Goal: Task Accomplishment & Management: Complete application form

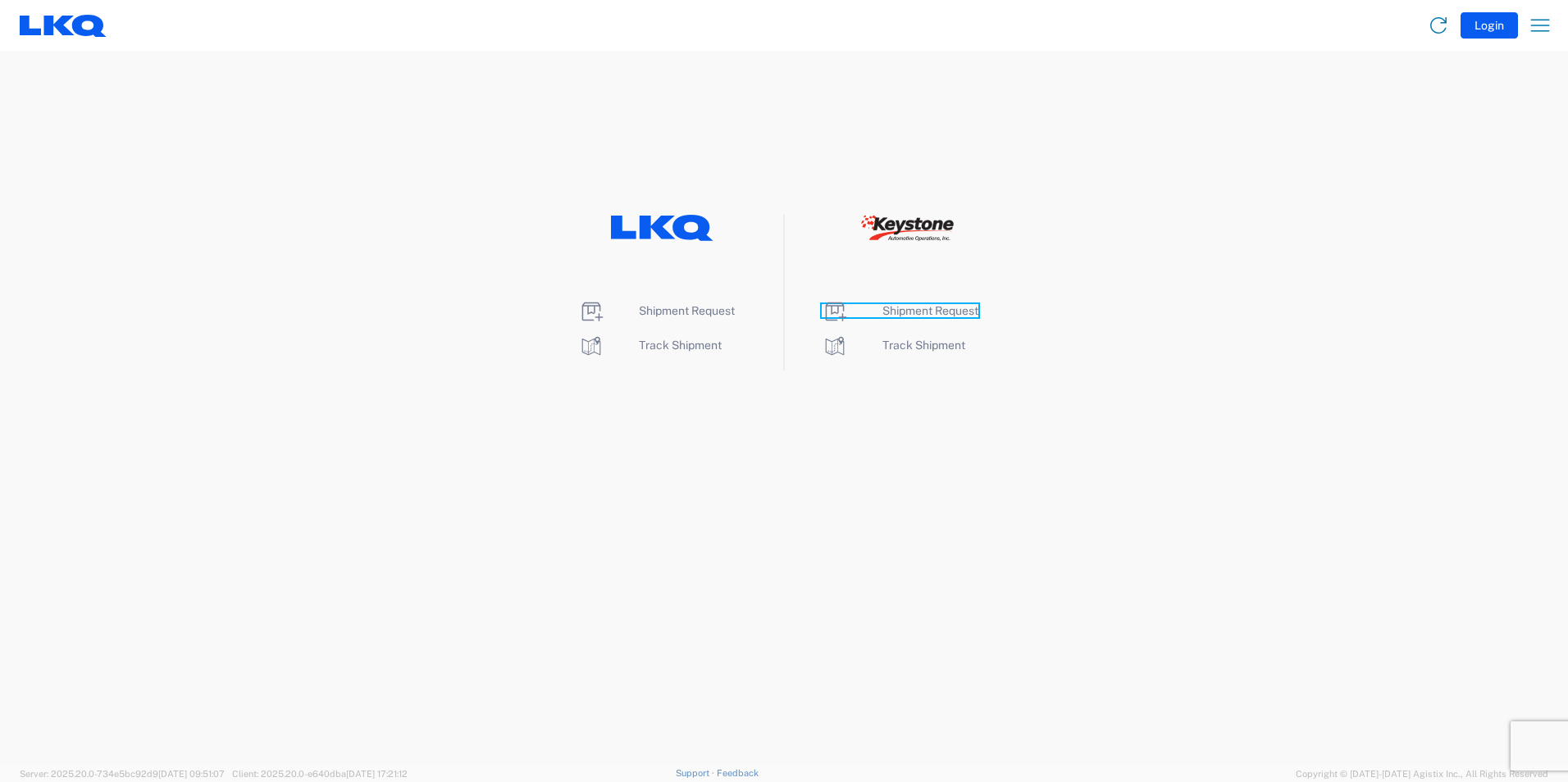
click at [926, 304] on span "Shipment Request" at bounding box center [930, 310] width 96 height 13
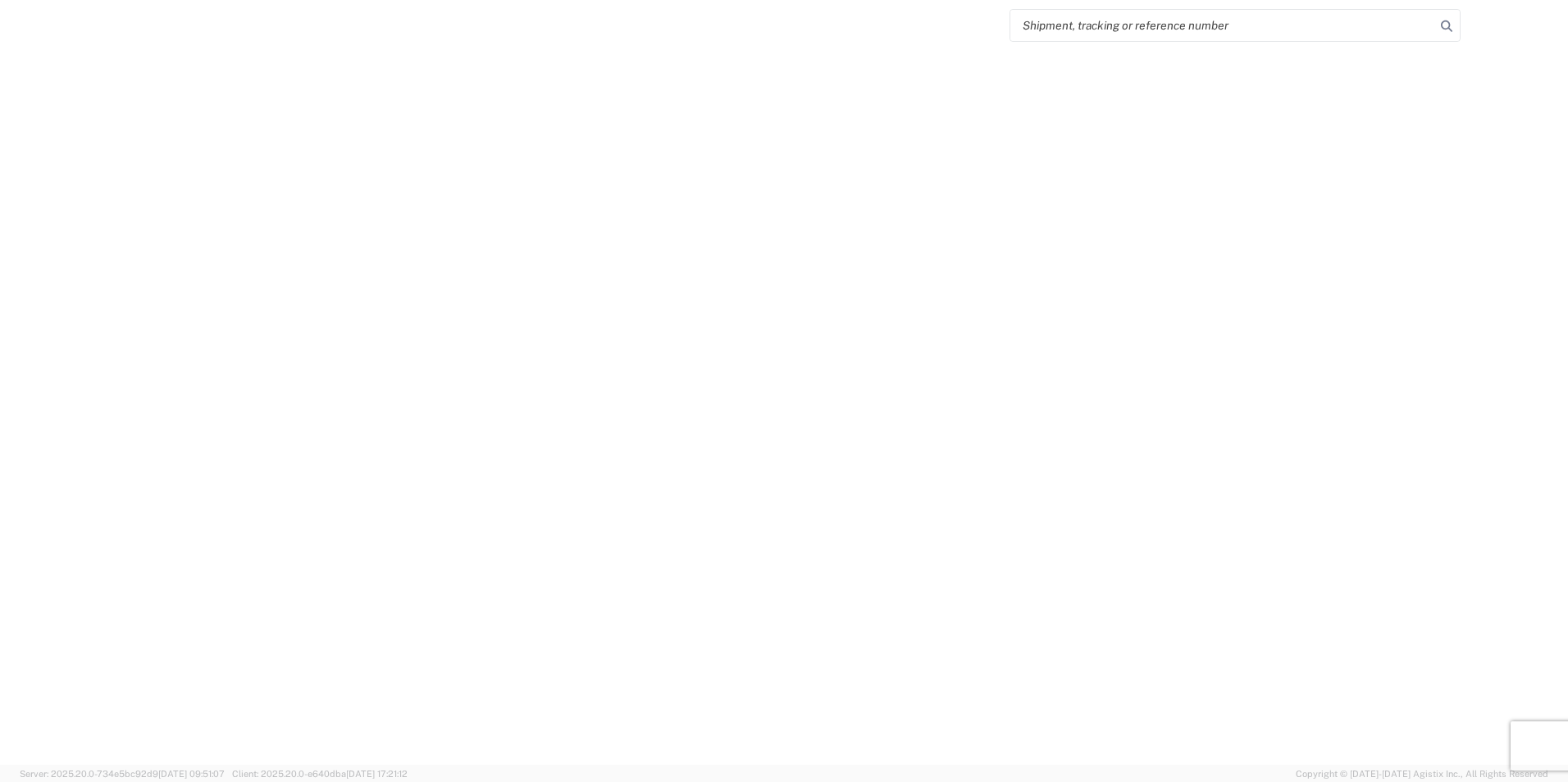
select select "FULL"
select select "LBS"
select select "IN"
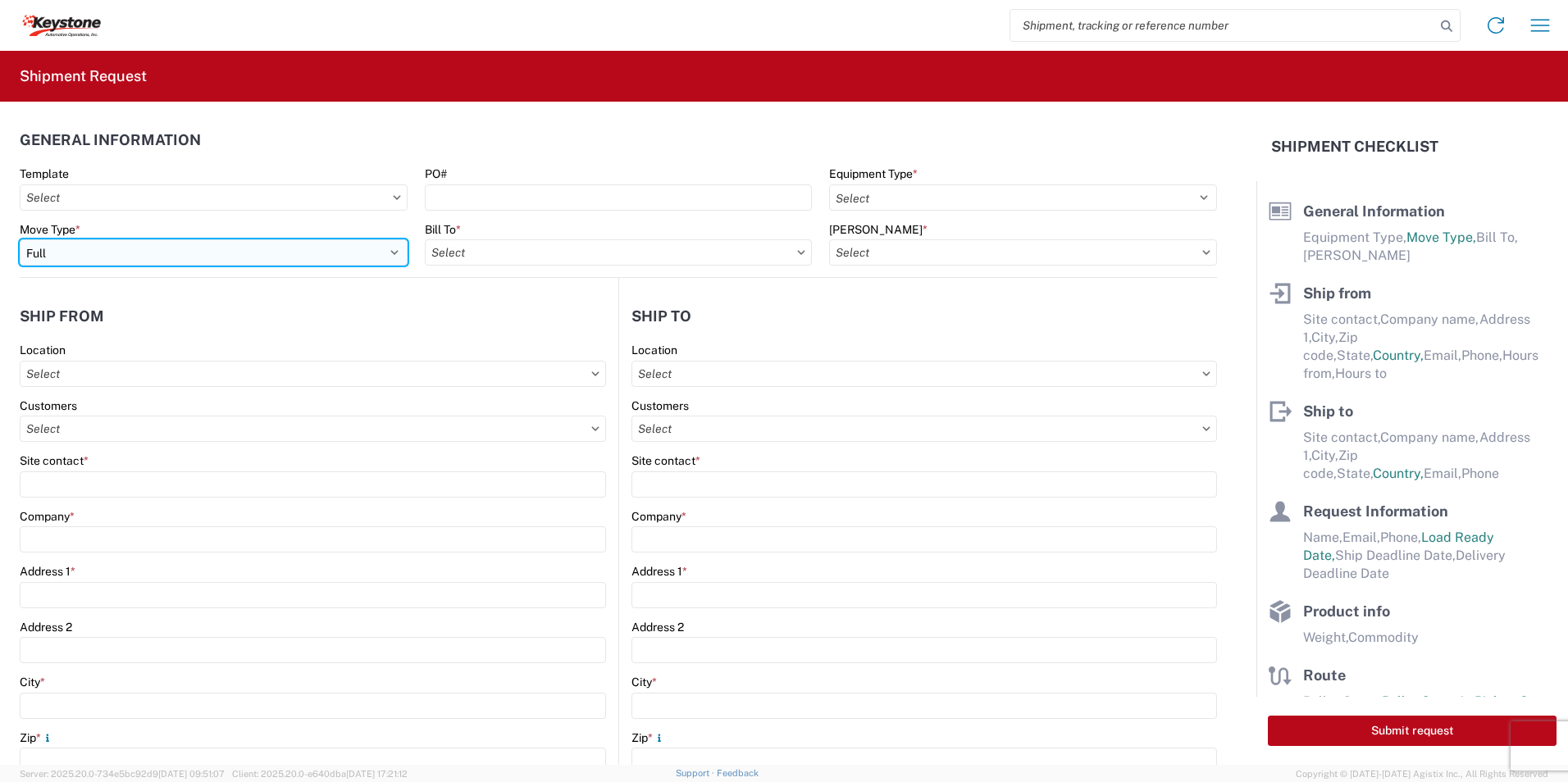
click at [394, 251] on select "Select Full Partial TL" at bounding box center [214, 252] width 388 height 26
click at [389, 249] on select "Select Full Partial TL" at bounding box center [214, 252] width 388 height 26
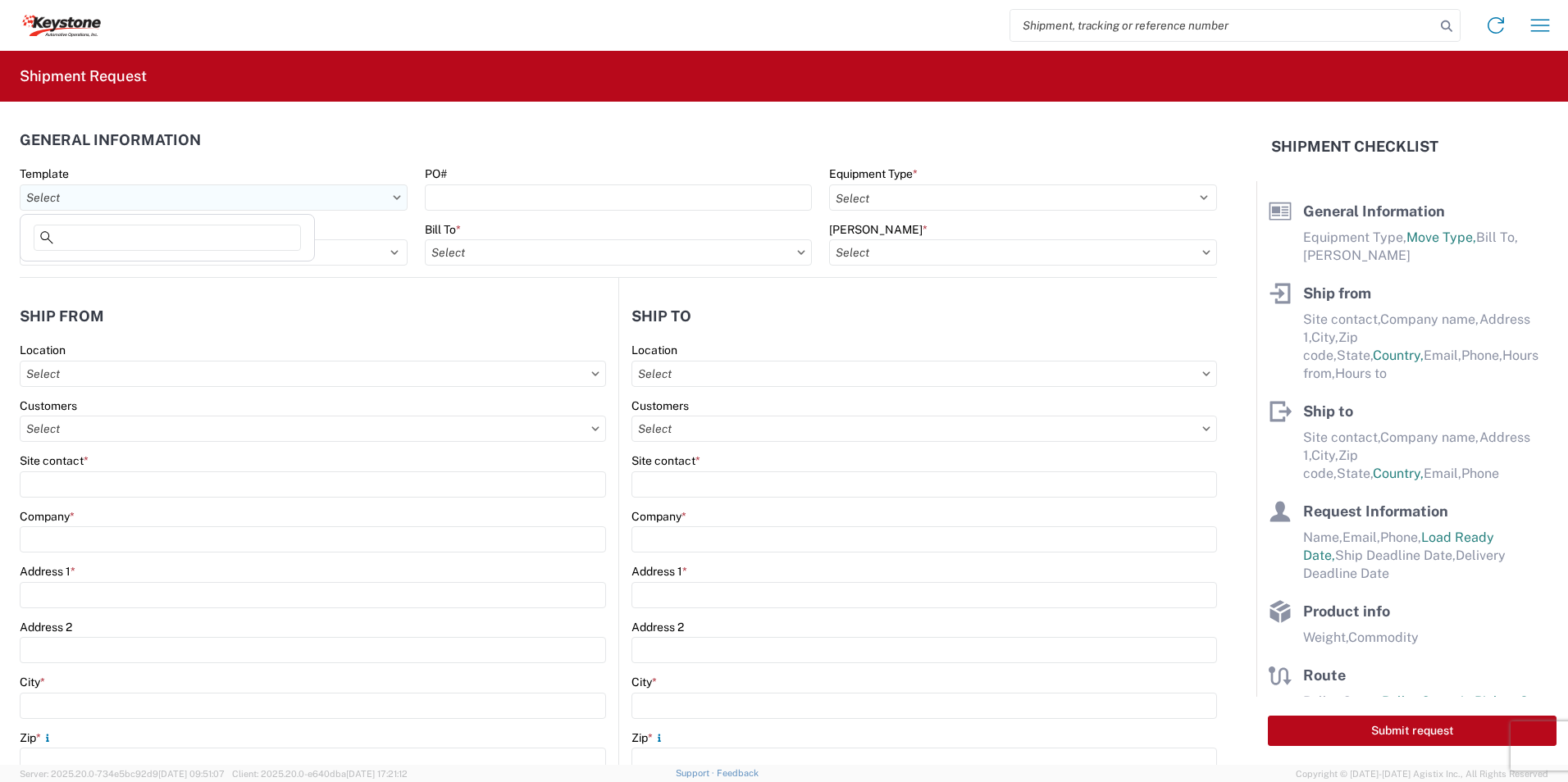
click at [392, 200] on input "text" at bounding box center [214, 197] width 388 height 26
click at [393, 198] on icon at bounding box center [396, 197] width 7 height 4
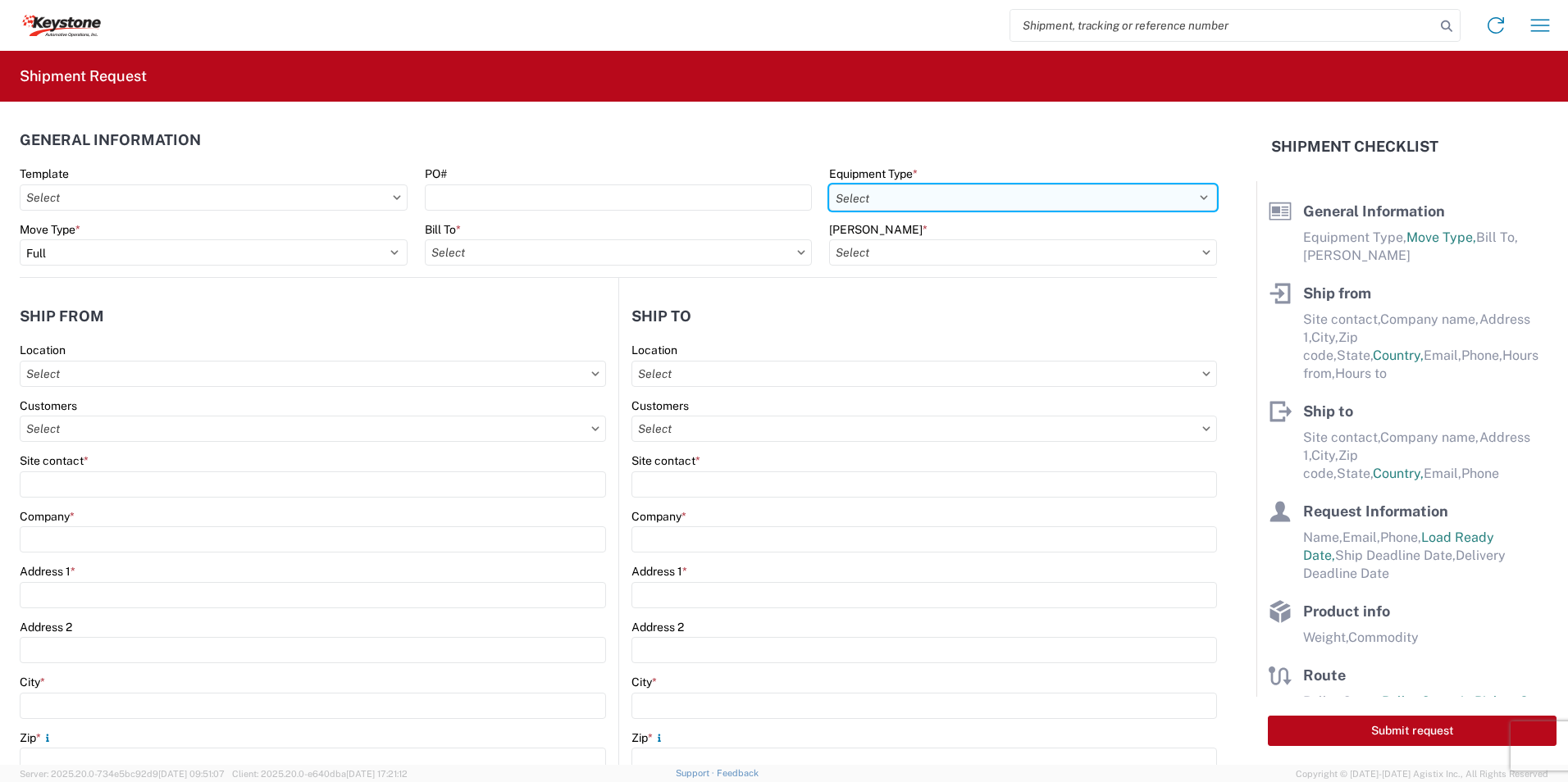
click at [850, 198] on select "Select 53’ Dry Van Flatbed Dropdeck (van) Lowboy (flatbed) Rail" at bounding box center [1022, 197] width 388 height 26
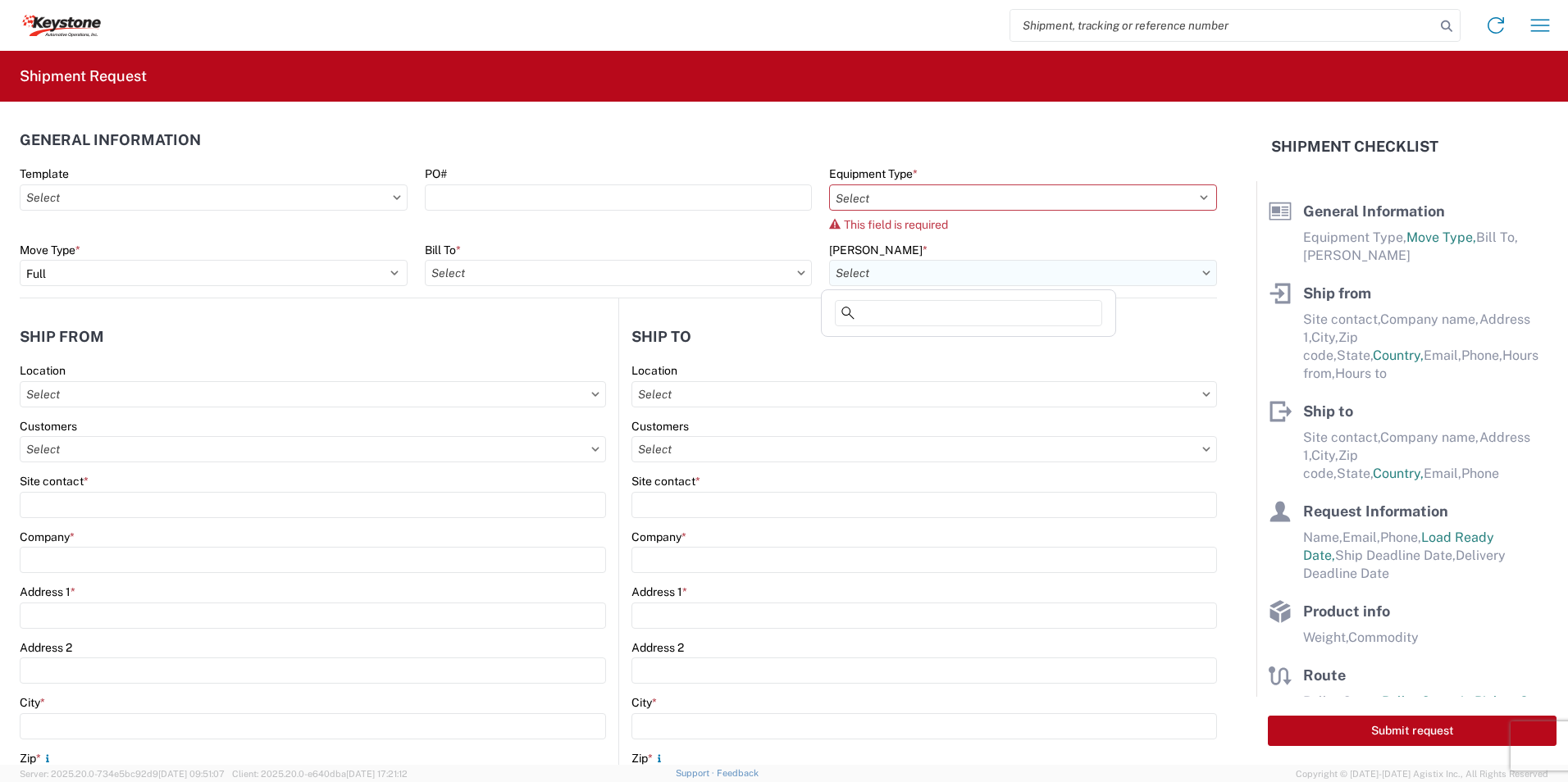
click at [850, 240] on div "Template PO# Equipment Type * Select 53’ Dry Van Flatbed Dropdeck (van) Lowboy …" at bounding box center [619, 232] width 1197 height 131
click at [851, 273] on input "text" at bounding box center [1022, 273] width 388 height 26
click at [778, 246] on div "Bill To *" at bounding box center [618, 250] width 388 height 15
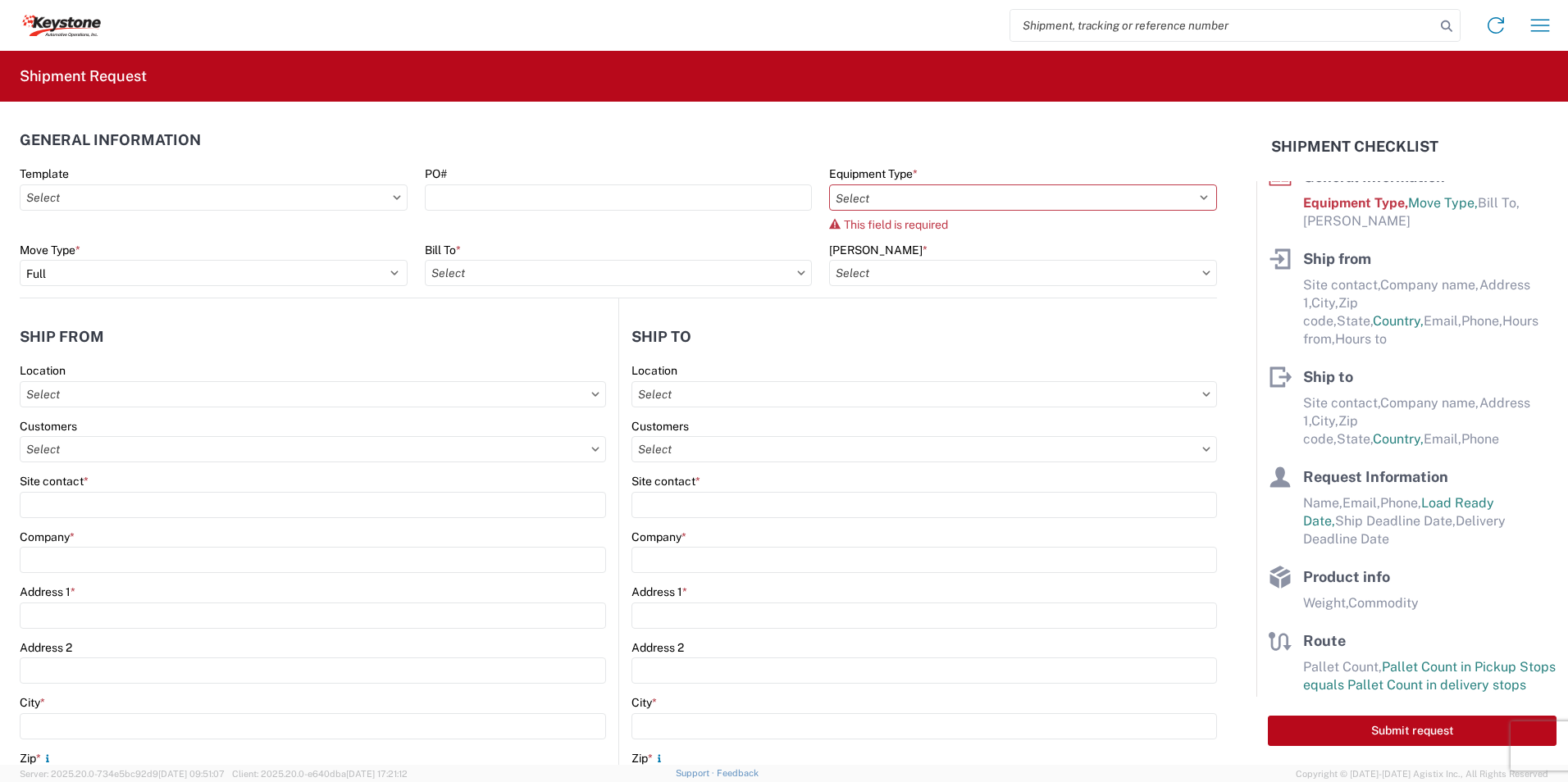
scroll to position [49, 0]
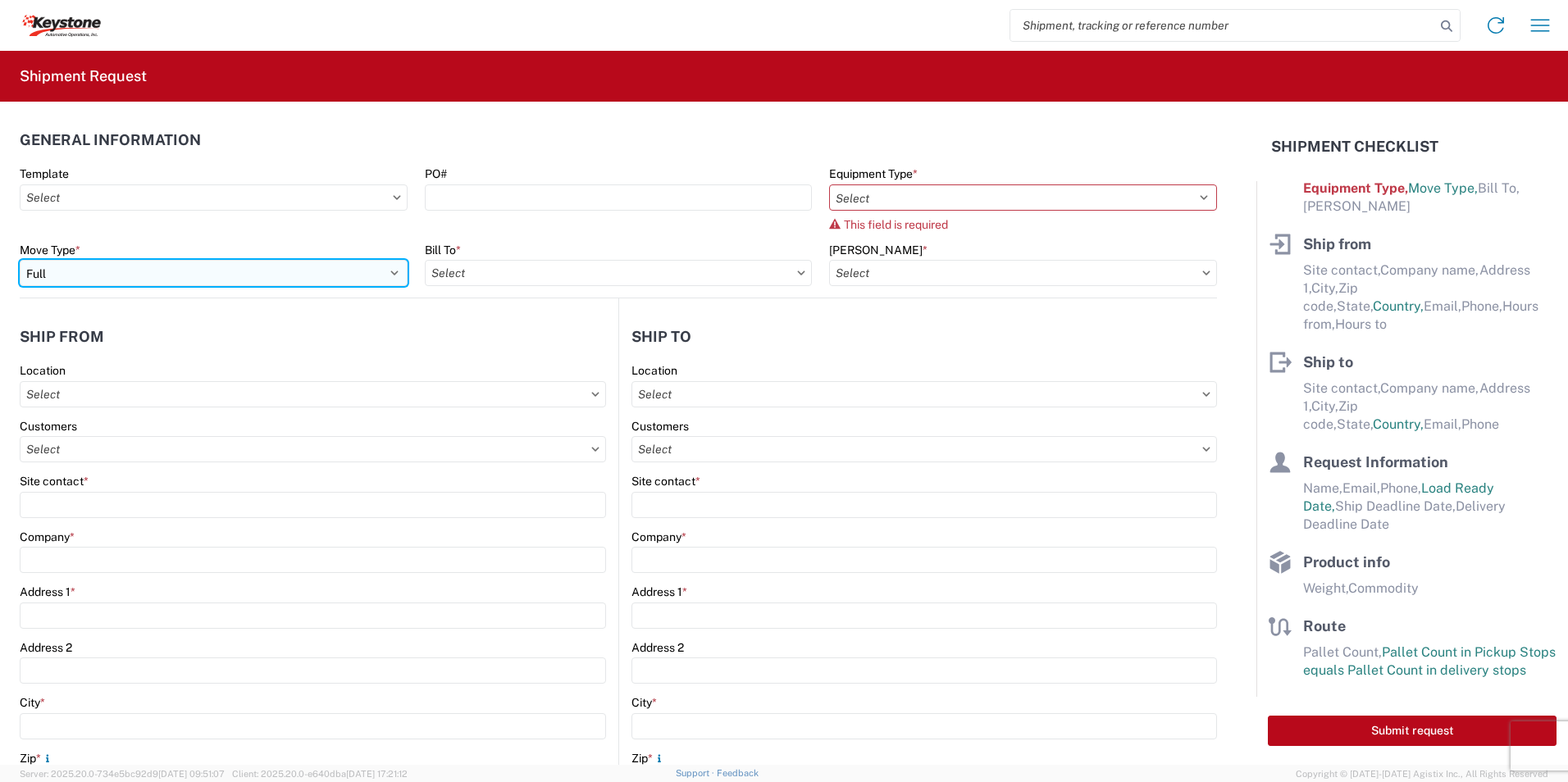
click at [71, 266] on select "Select Full Partial TL" at bounding box center [214, 273] width 388 height 26
select select "PARTIAL_TL"
click at [20, 260] on select "Select Full Partial TL" at bounding box center [214, 273] width 388 height 26
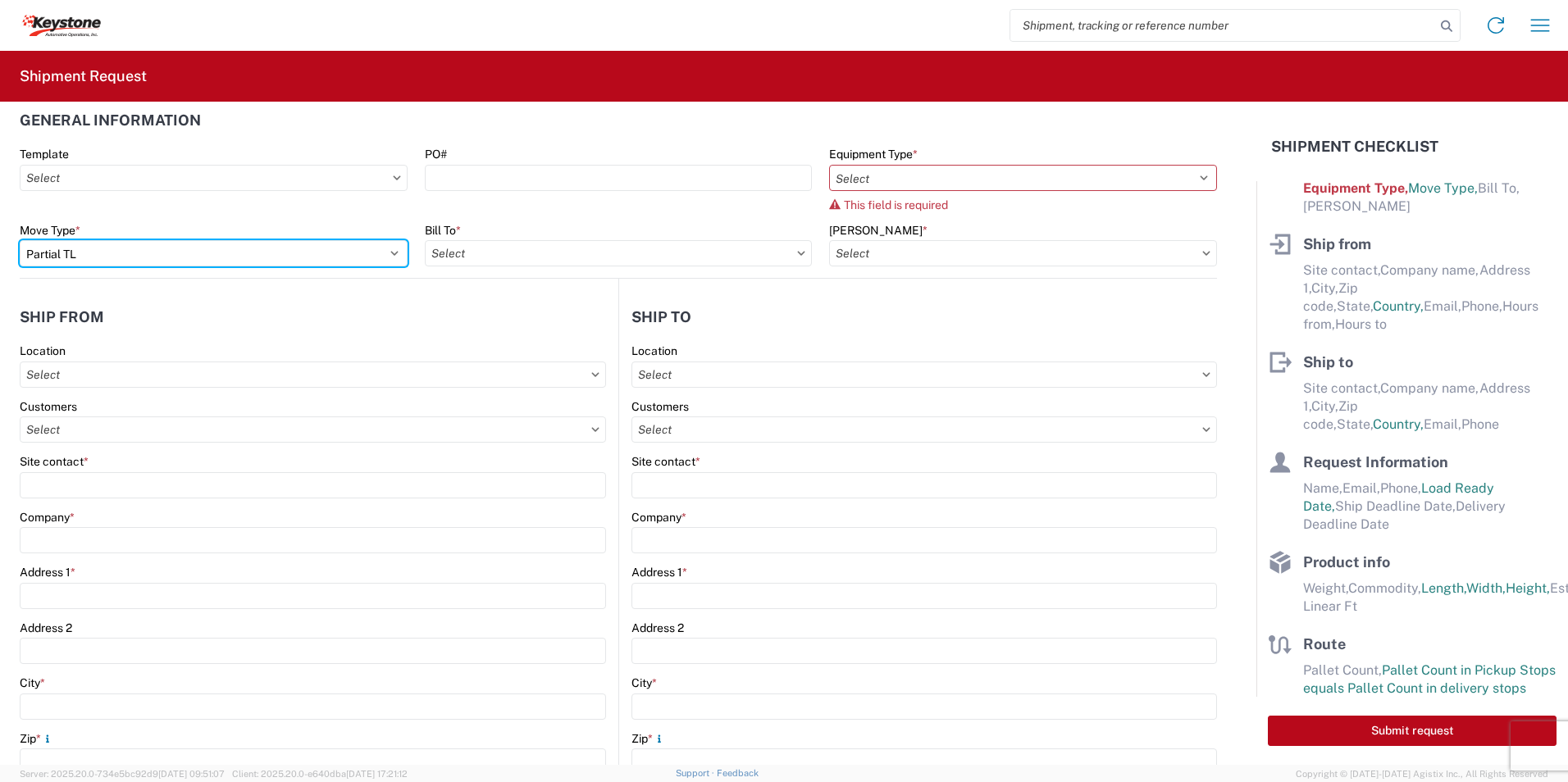
scroll to position [0, 0]
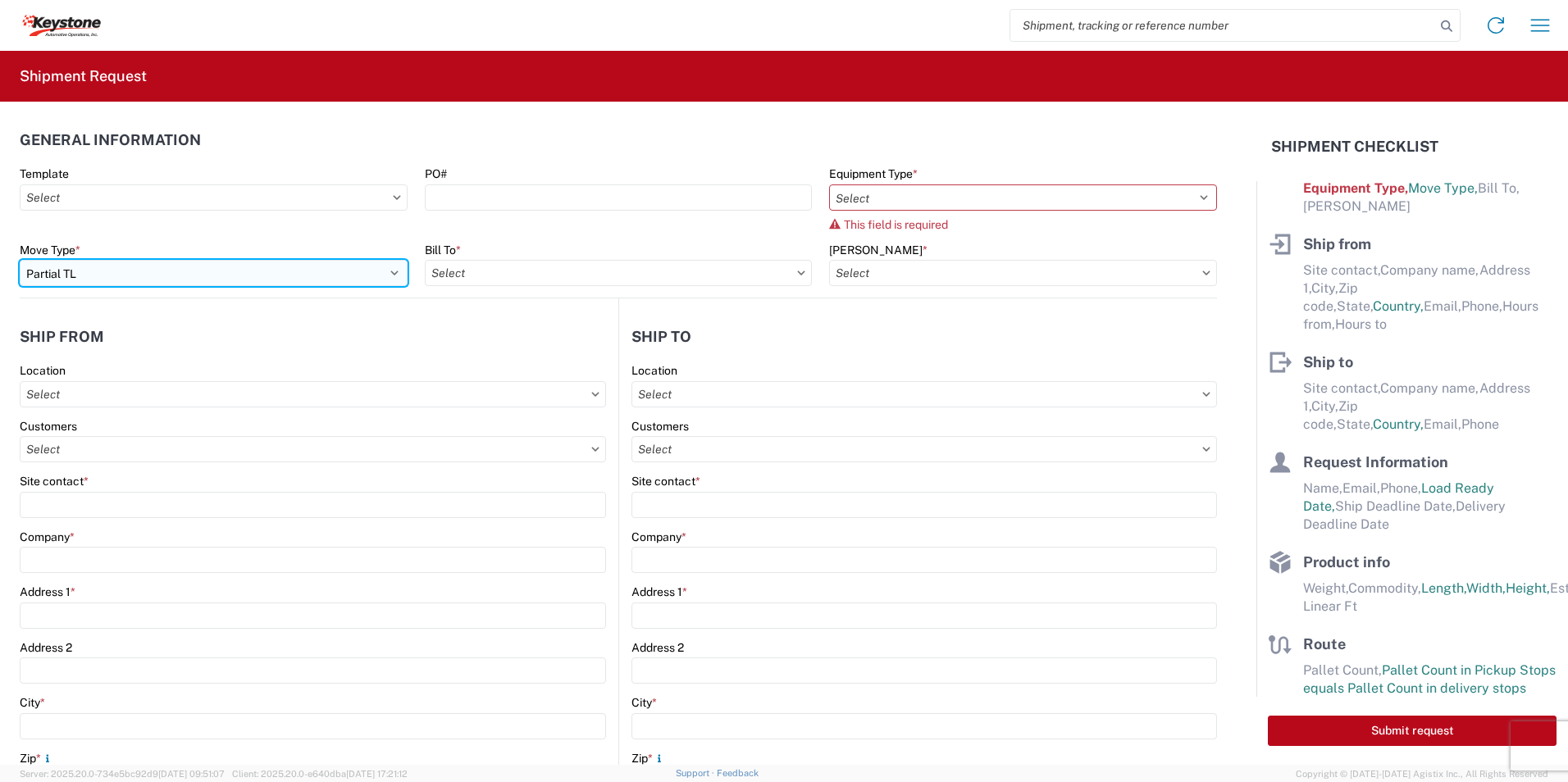
click at [312, 270] on select "Select Full Partial TL" at bounding box center [214, 273] width 388 height 26
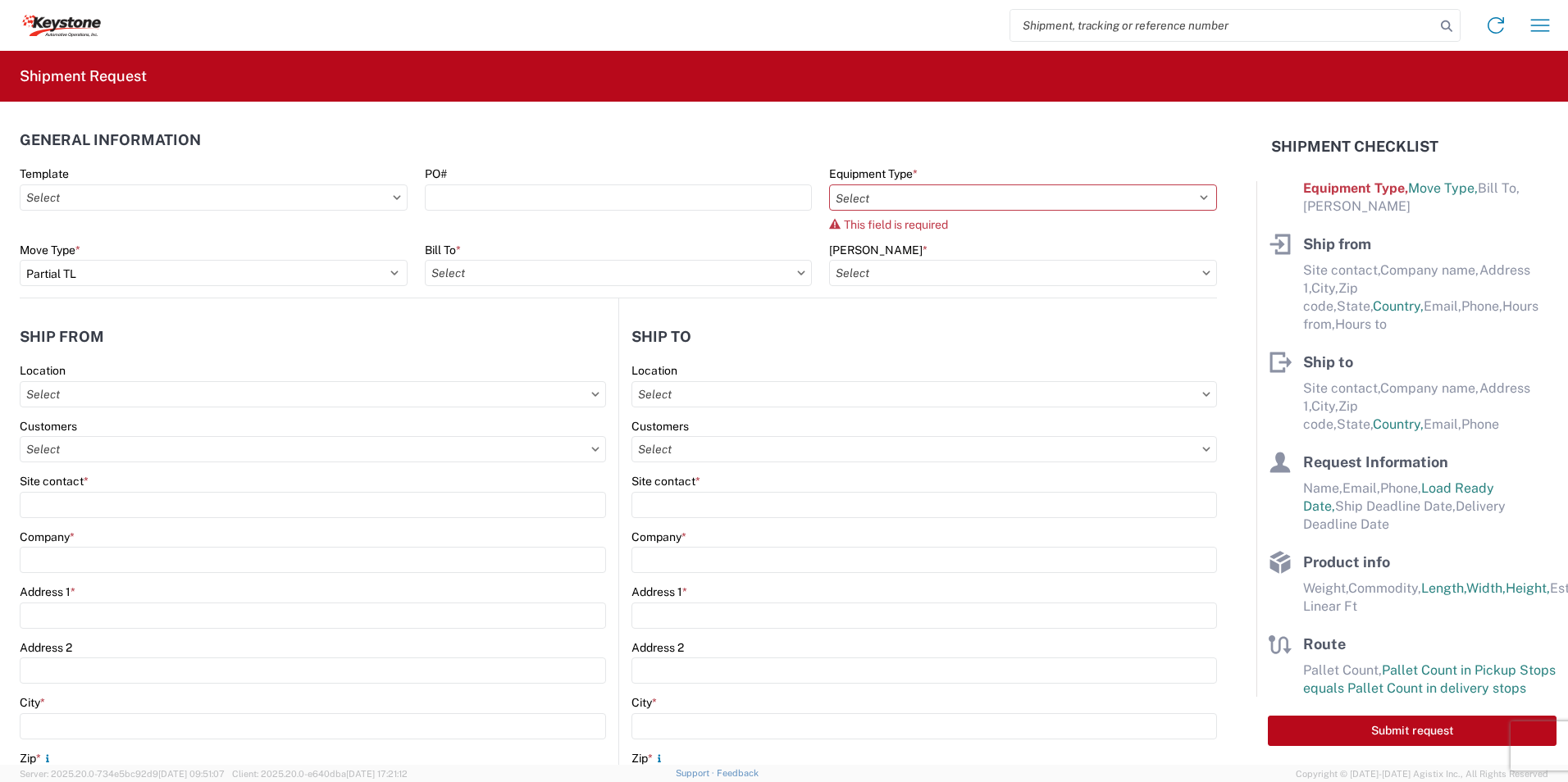
click at [305, 231] on agx-form-control-wrapper-v2 "Template" at bounding box center [214, 204] width 405 height 77
click at [302, 196] on input "text" at bounding box center [214, 197] width 388 height 26
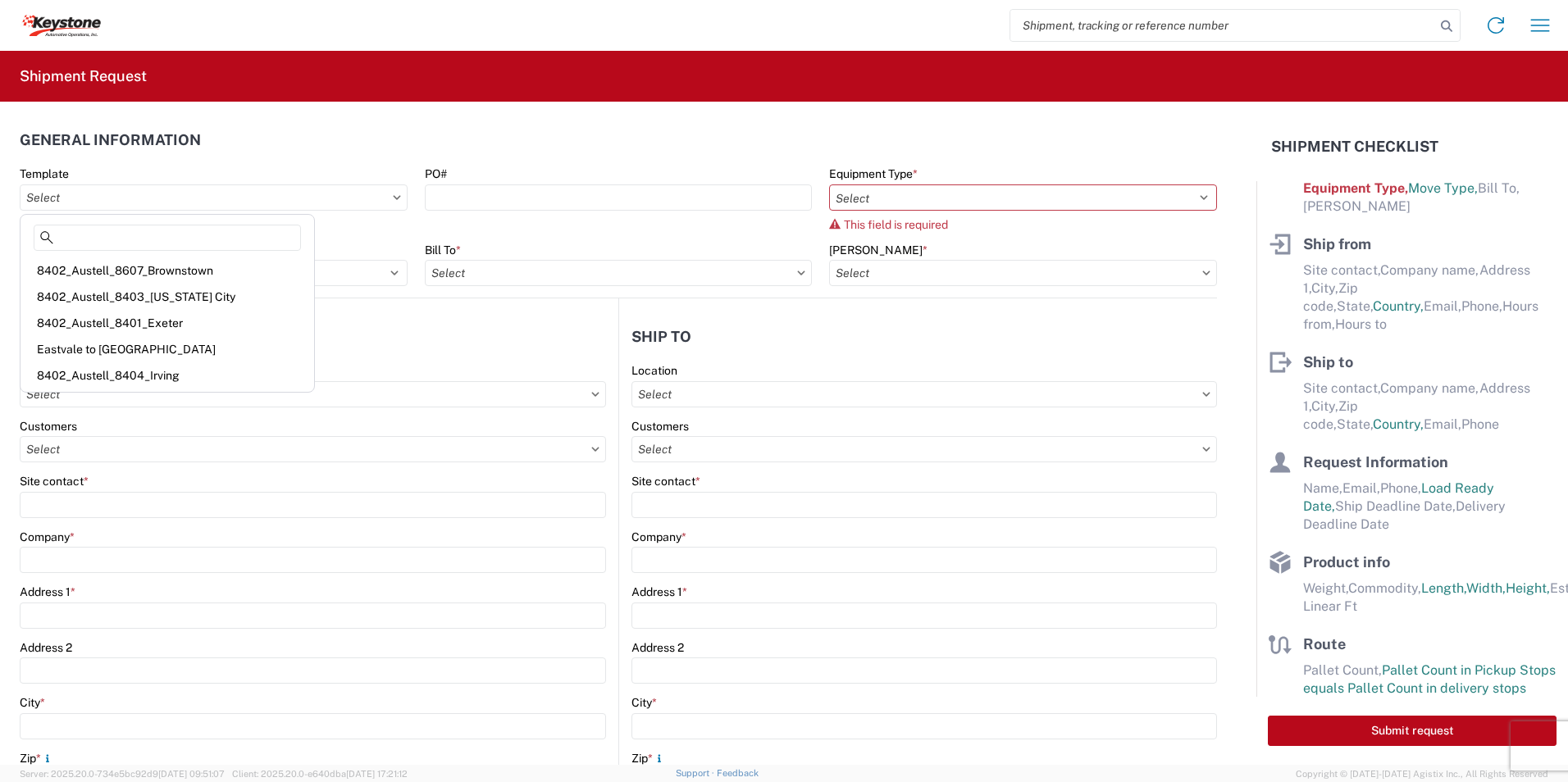
click at [328, 230] on agx-form-control-wrapper-v2 "Template" at bounding box center [214, 204] width 405 height 77
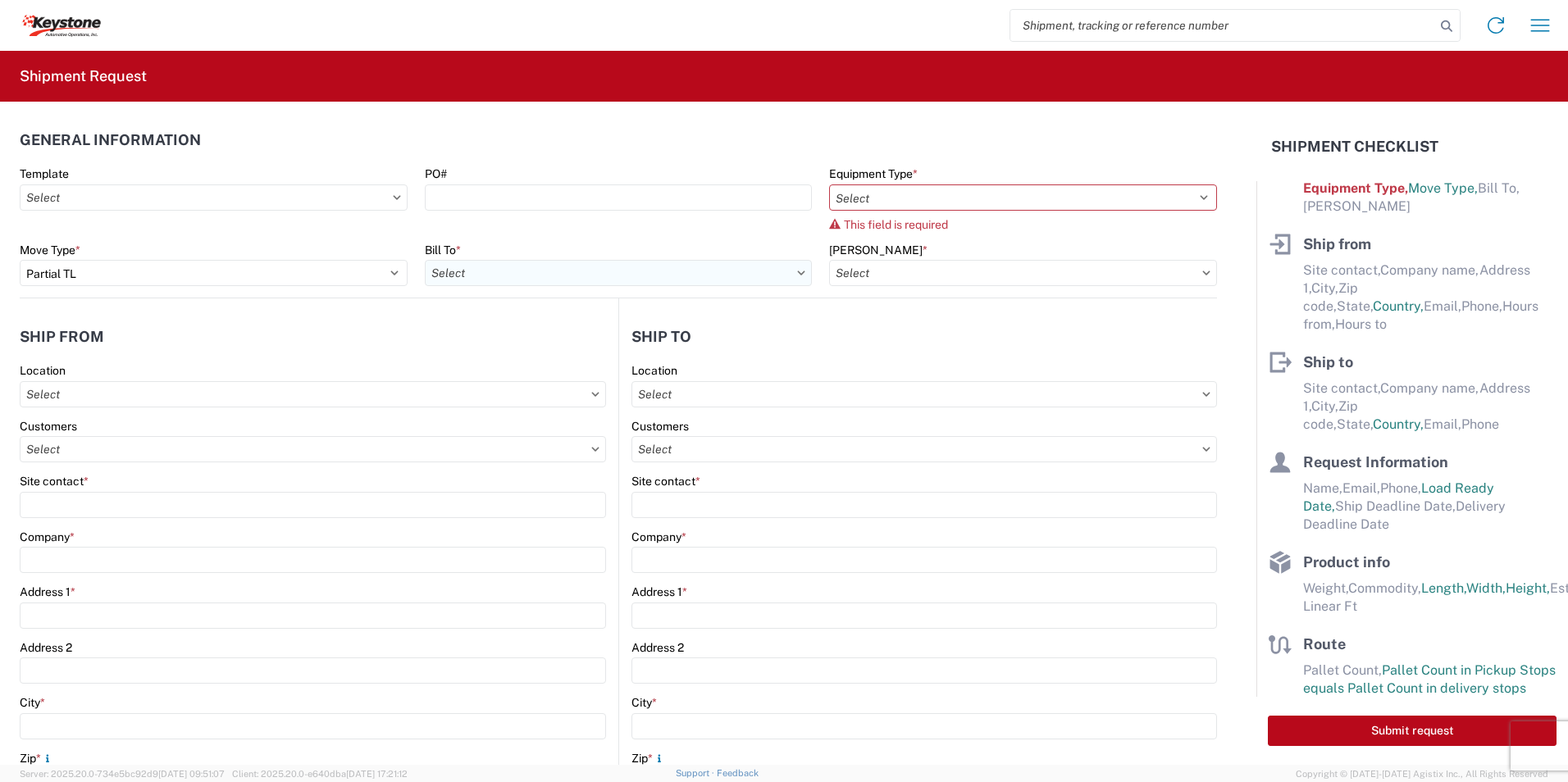
click at [495, 260] on input "text" at bounding box center [618, 273] width 388 height 26
click at [497, 225] on agx-form-control-wrapper-v2 "PO#" at bounding box center [619, 204] width 405 height 77
